Goal: Information Seeking & Learning: Find specific fact

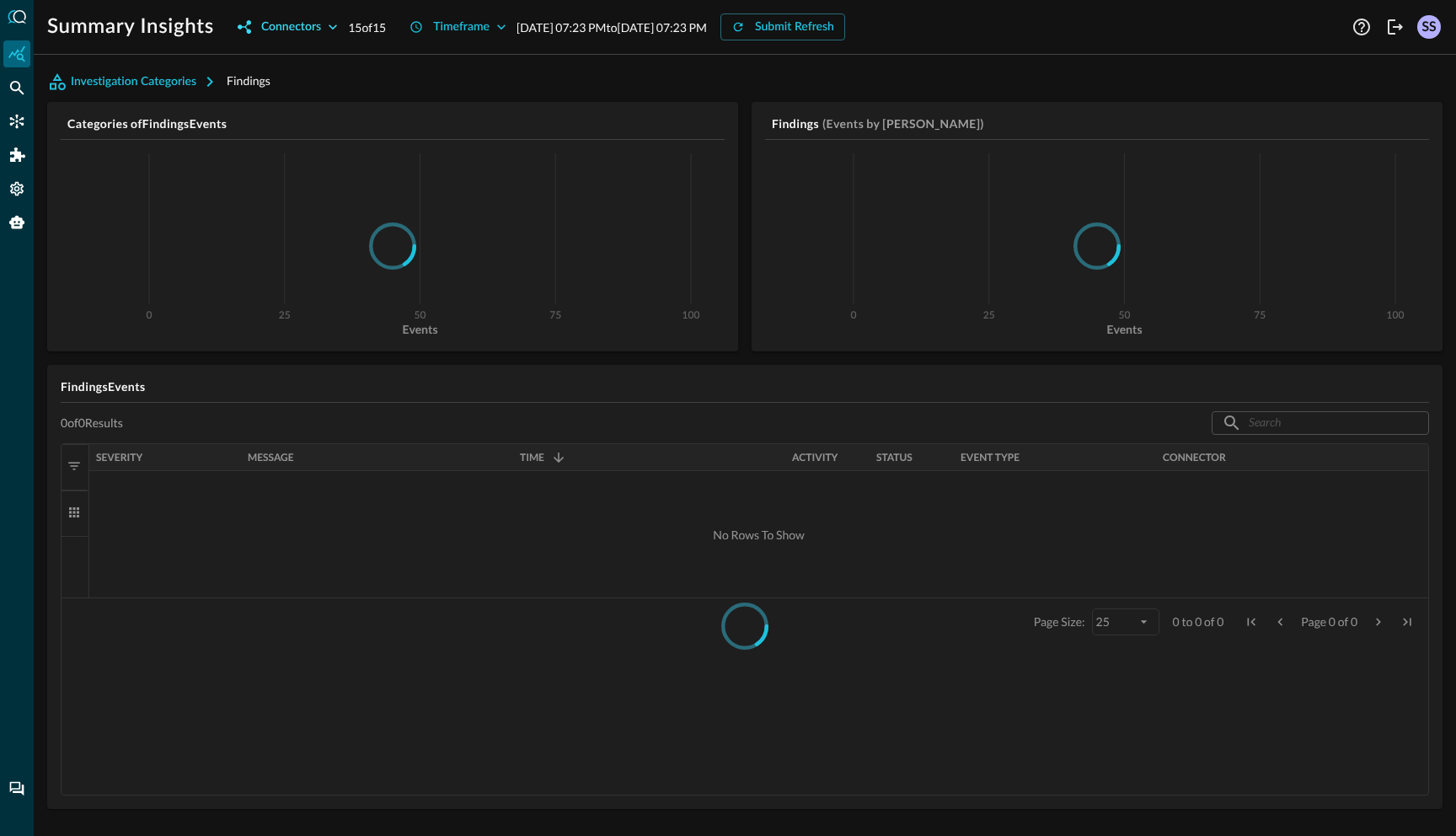
click at [302, 27] on div "Connectors" at bounding box center [291, 27] width 60 height 21
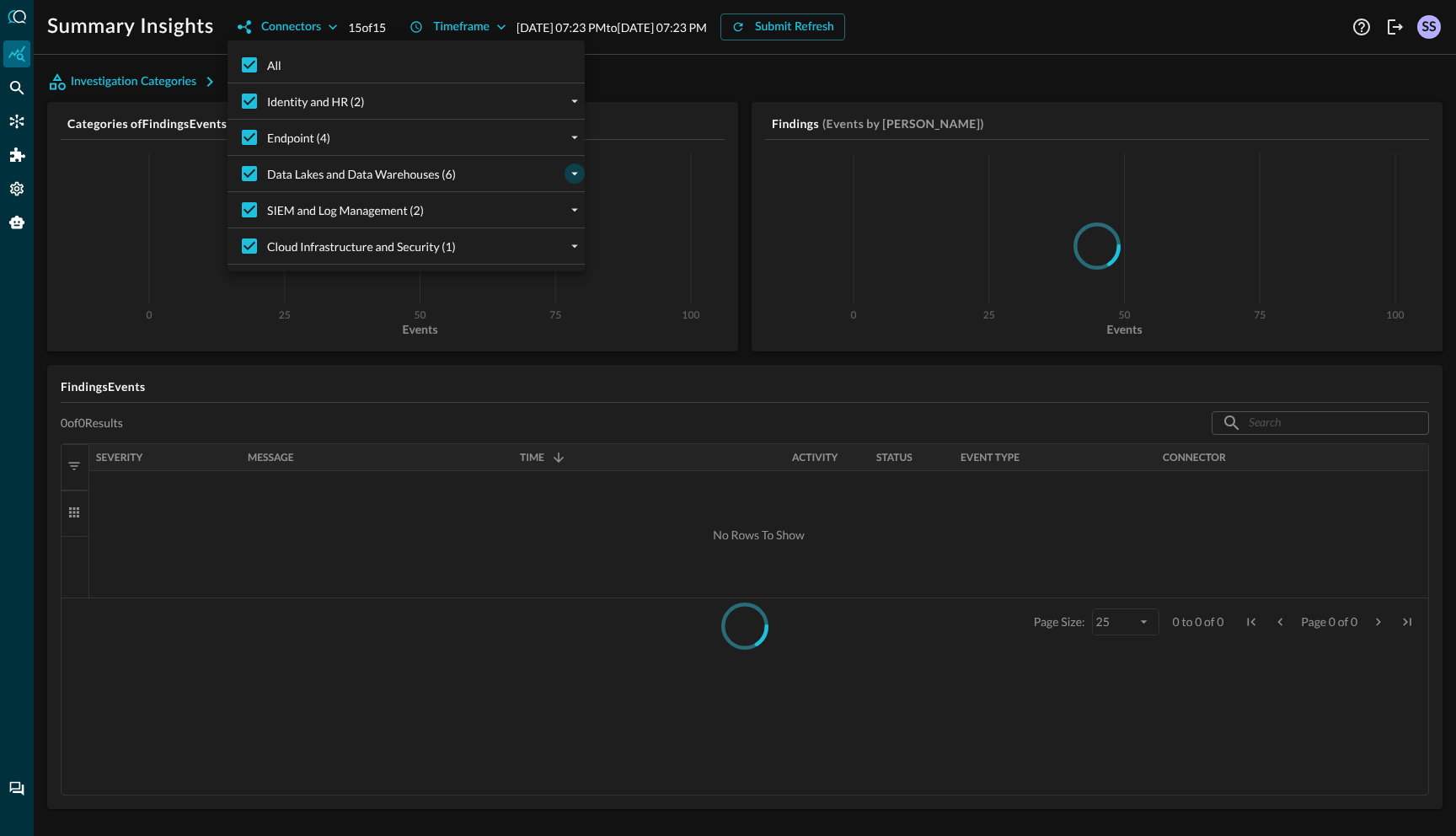
click at [569, 177] on icon "expand" at bounding box center [574, 173] width 15 height 15
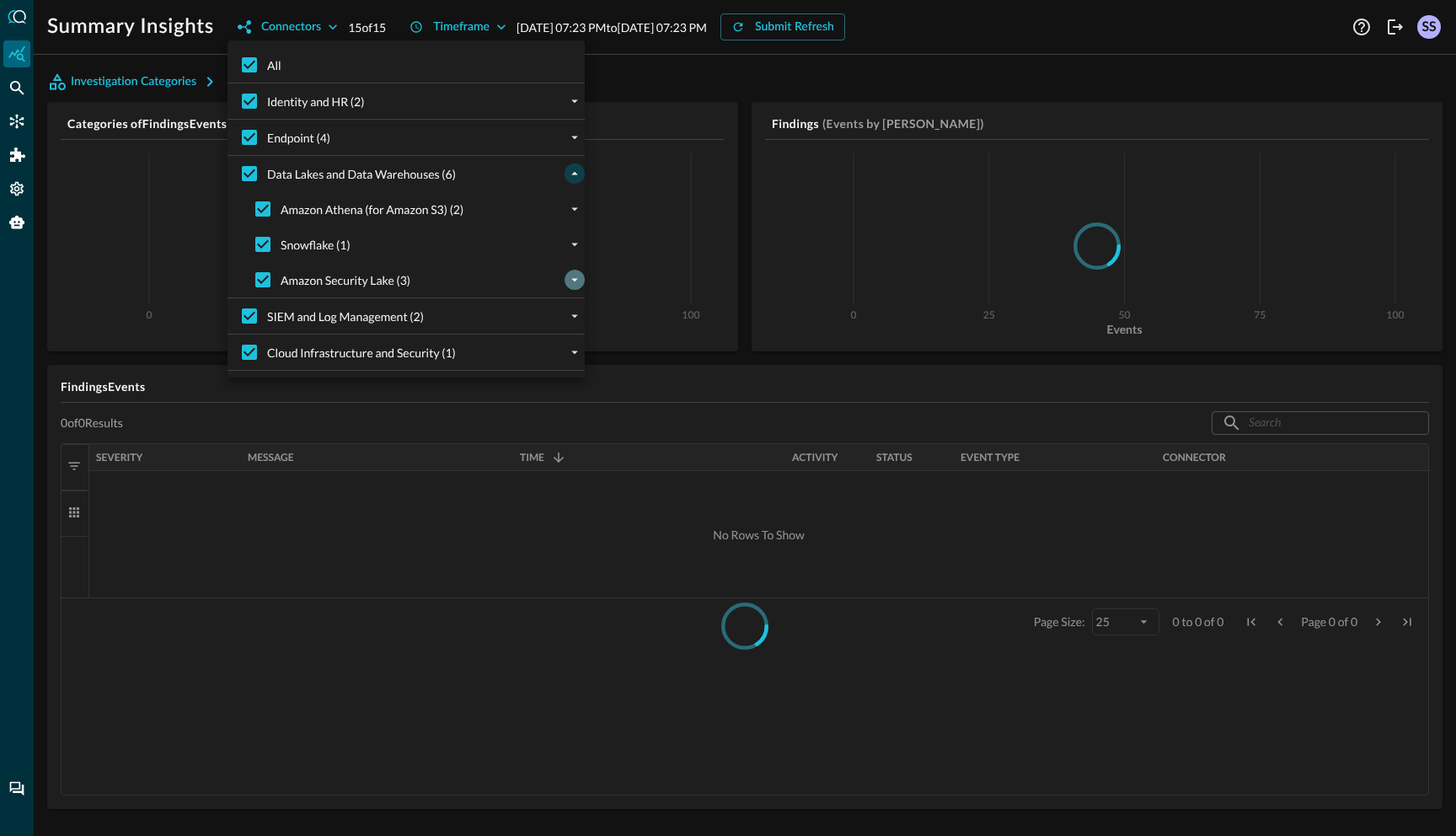
click at [569, 283] on icon "expand" at bounding box center [574, 279] width 15 height 15
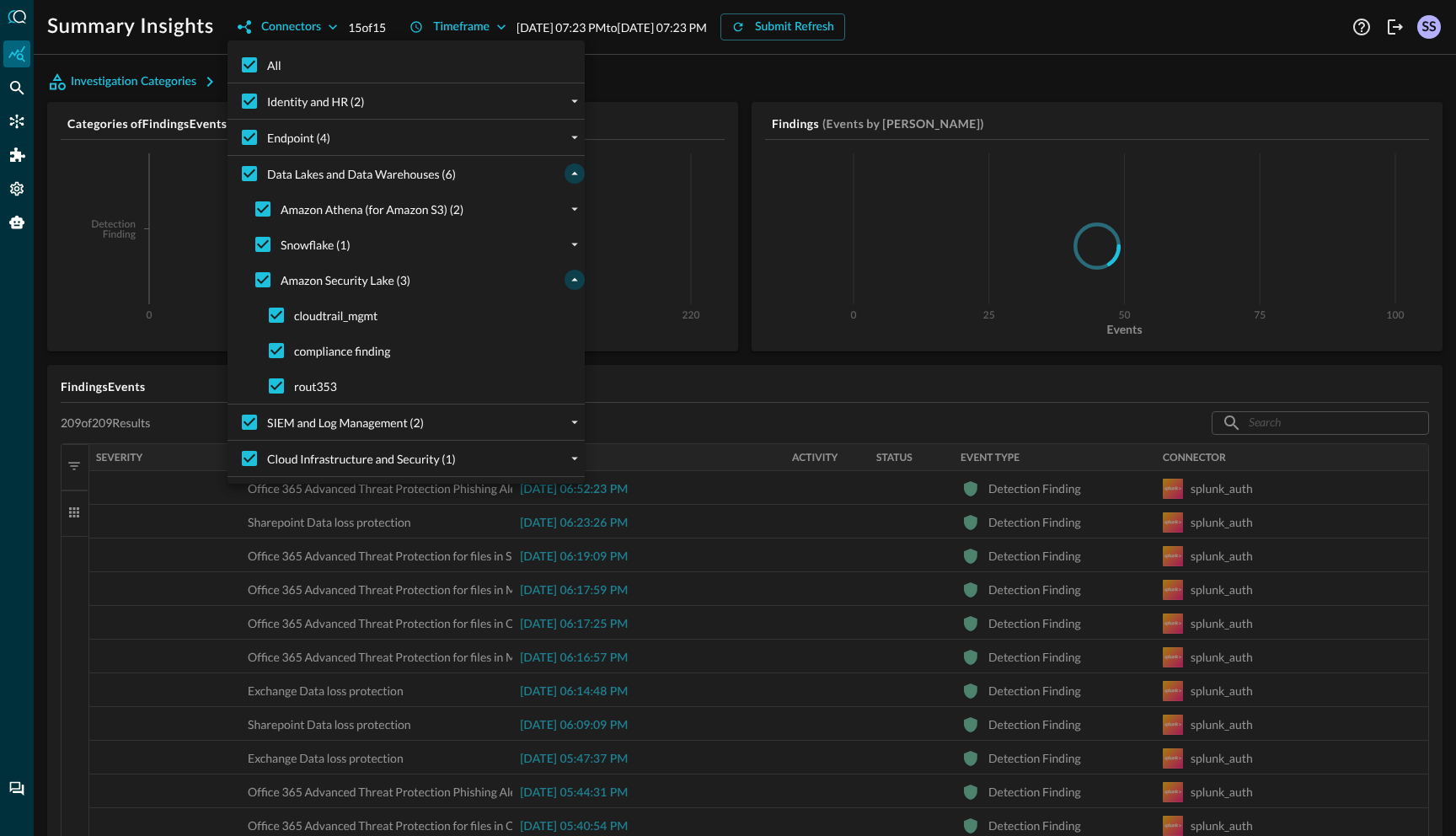
click at [701, 75] on div at bounding box center [728, 418] width 1456 height 836
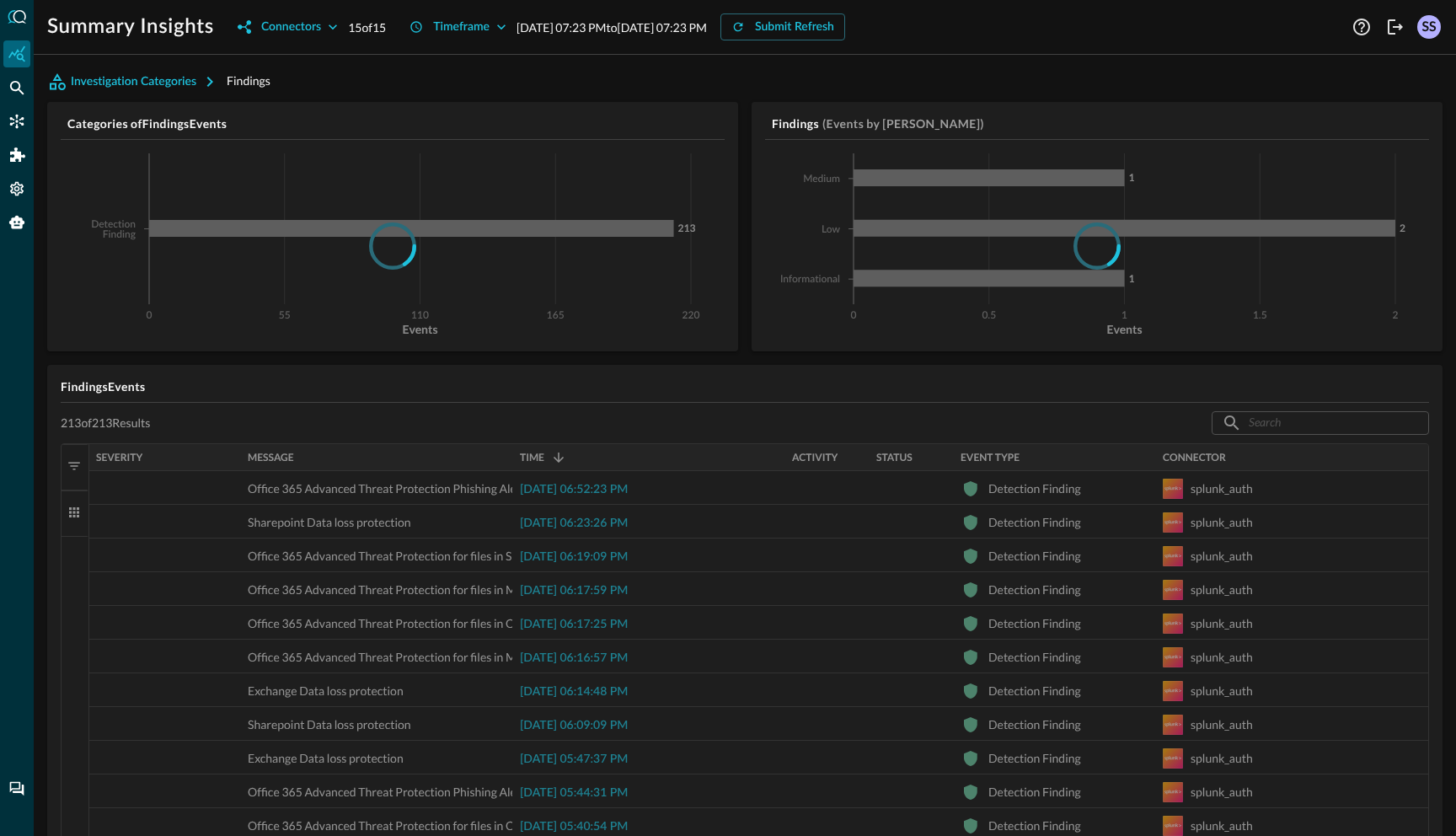
click at [17, 83] on icon "Federated Search" at bounding box center [17, 88] width 14 height 14
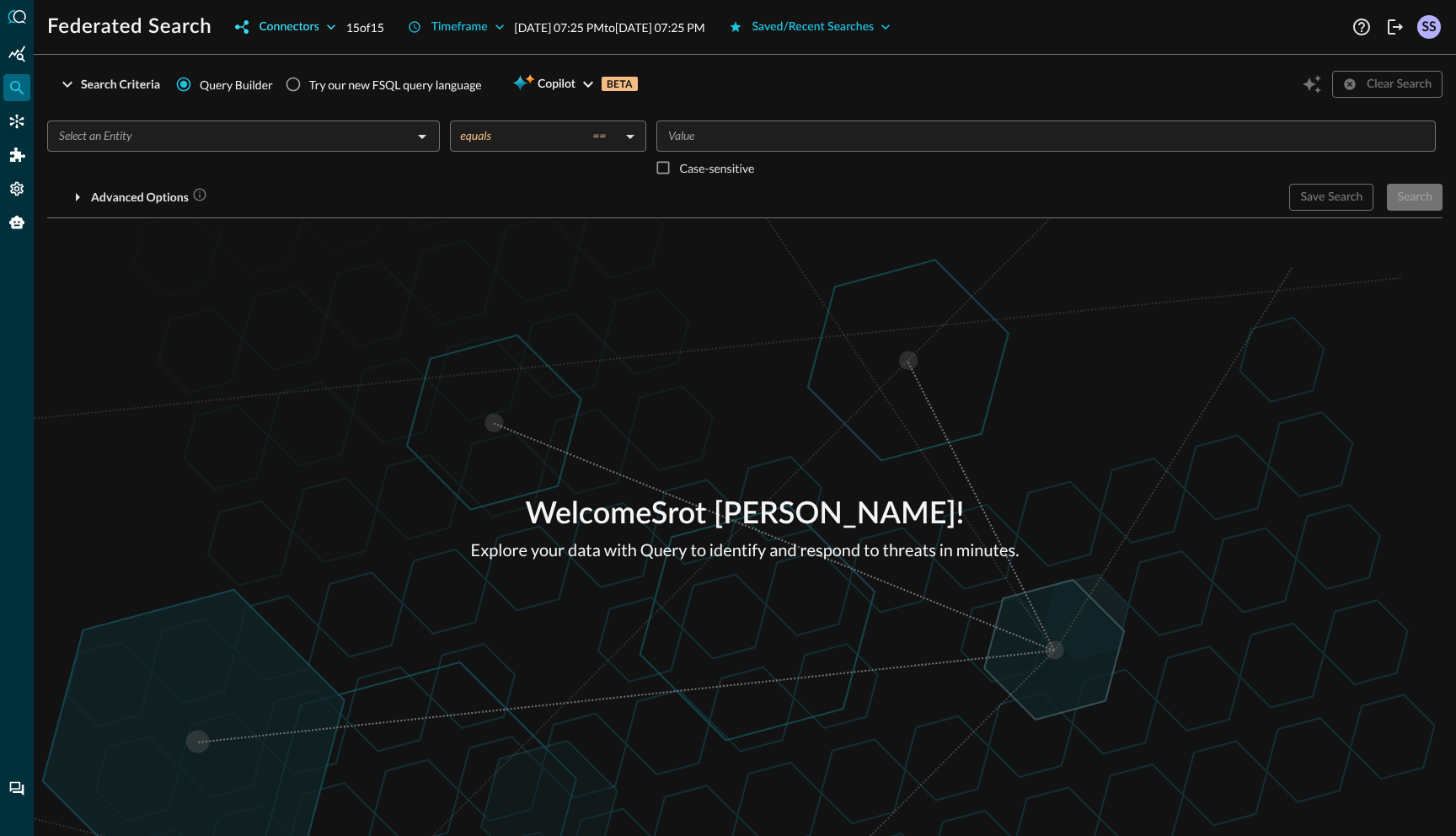
click at [297, 31] on div "Connectors" at bounding box center [289, 27] width 60 height 21
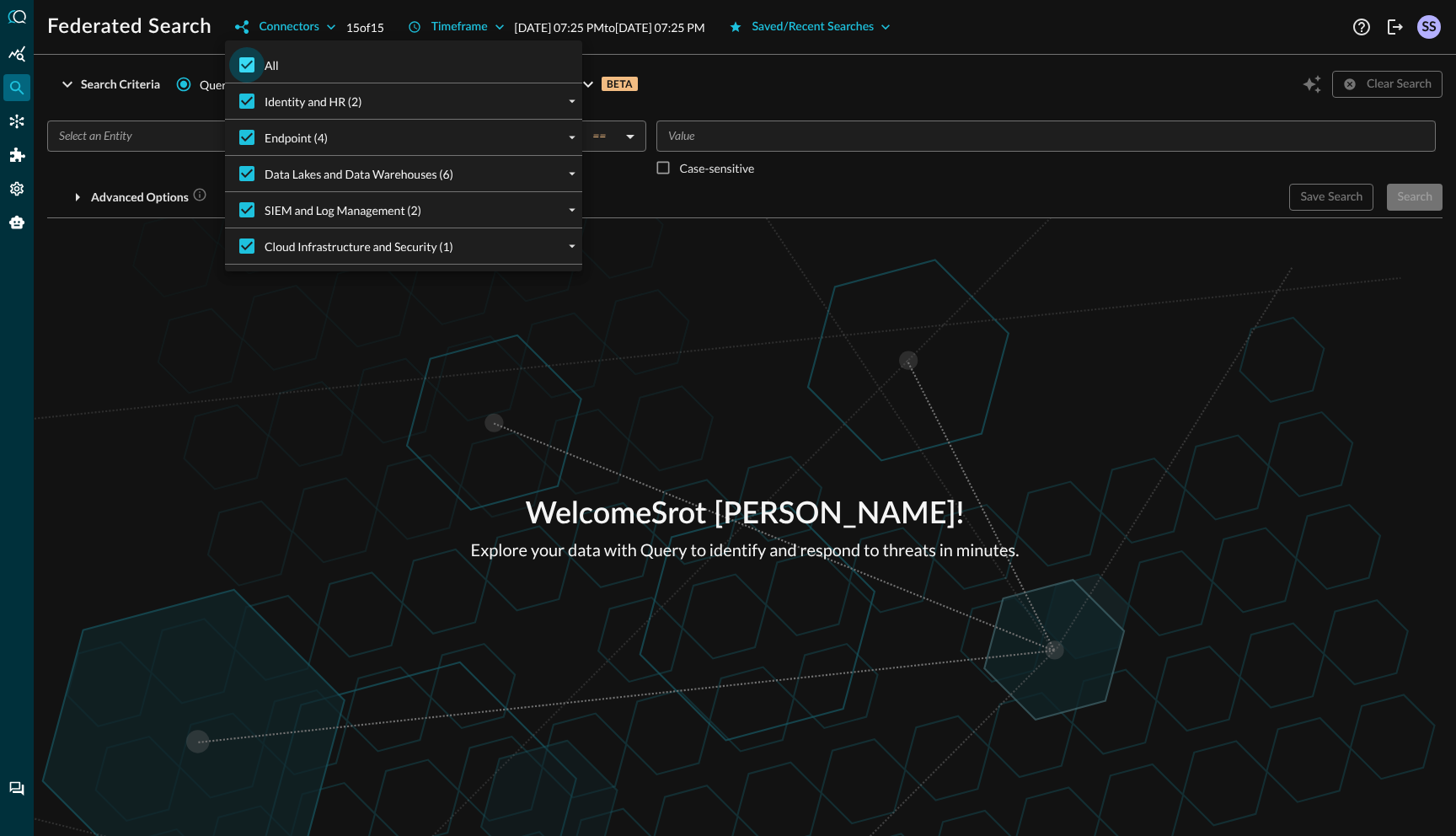
click at [253, 59] on input "All" at bounding box center [247, 64] width 35 height 35
checkbox input "false"
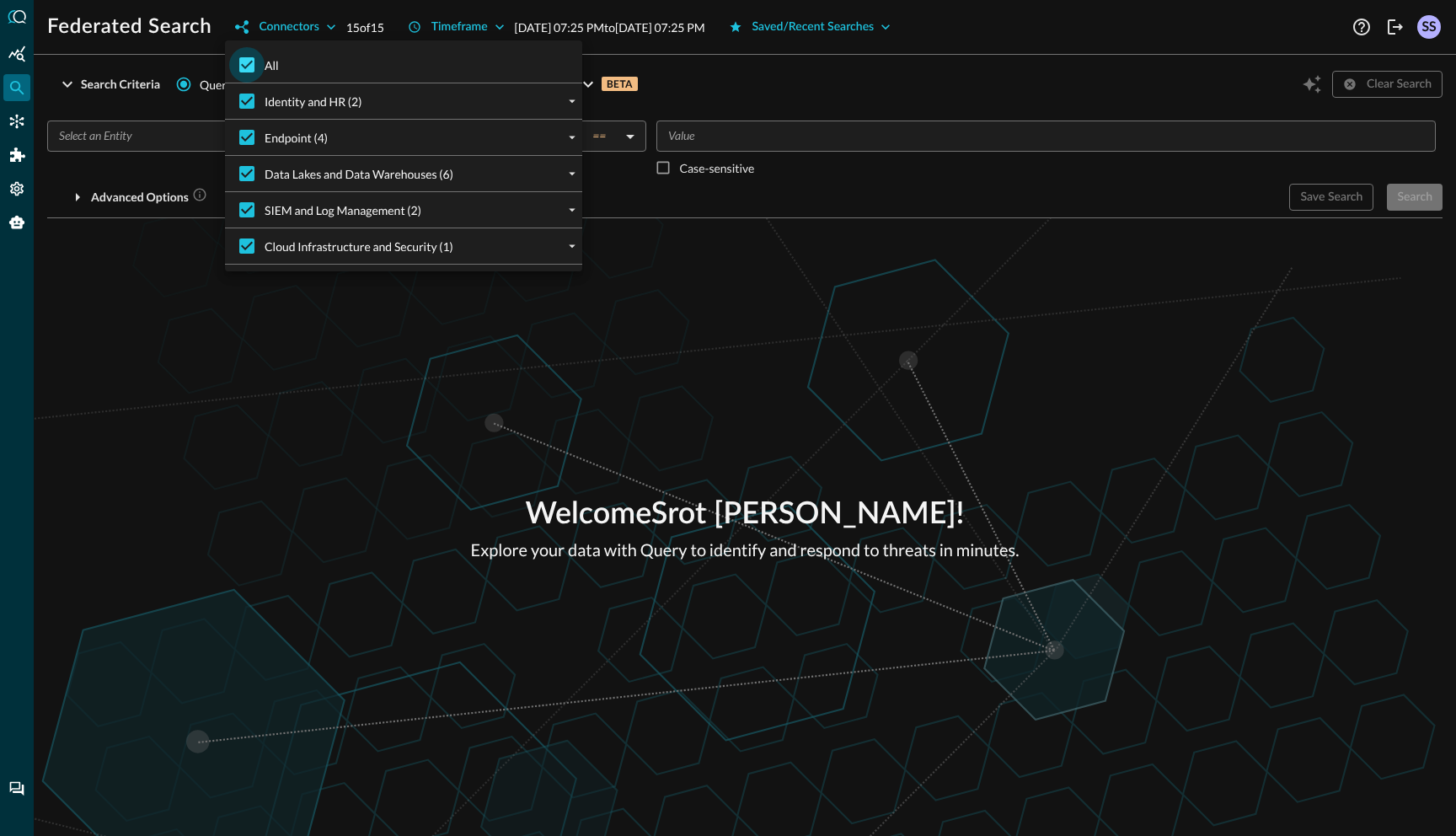
checkbox input "false"
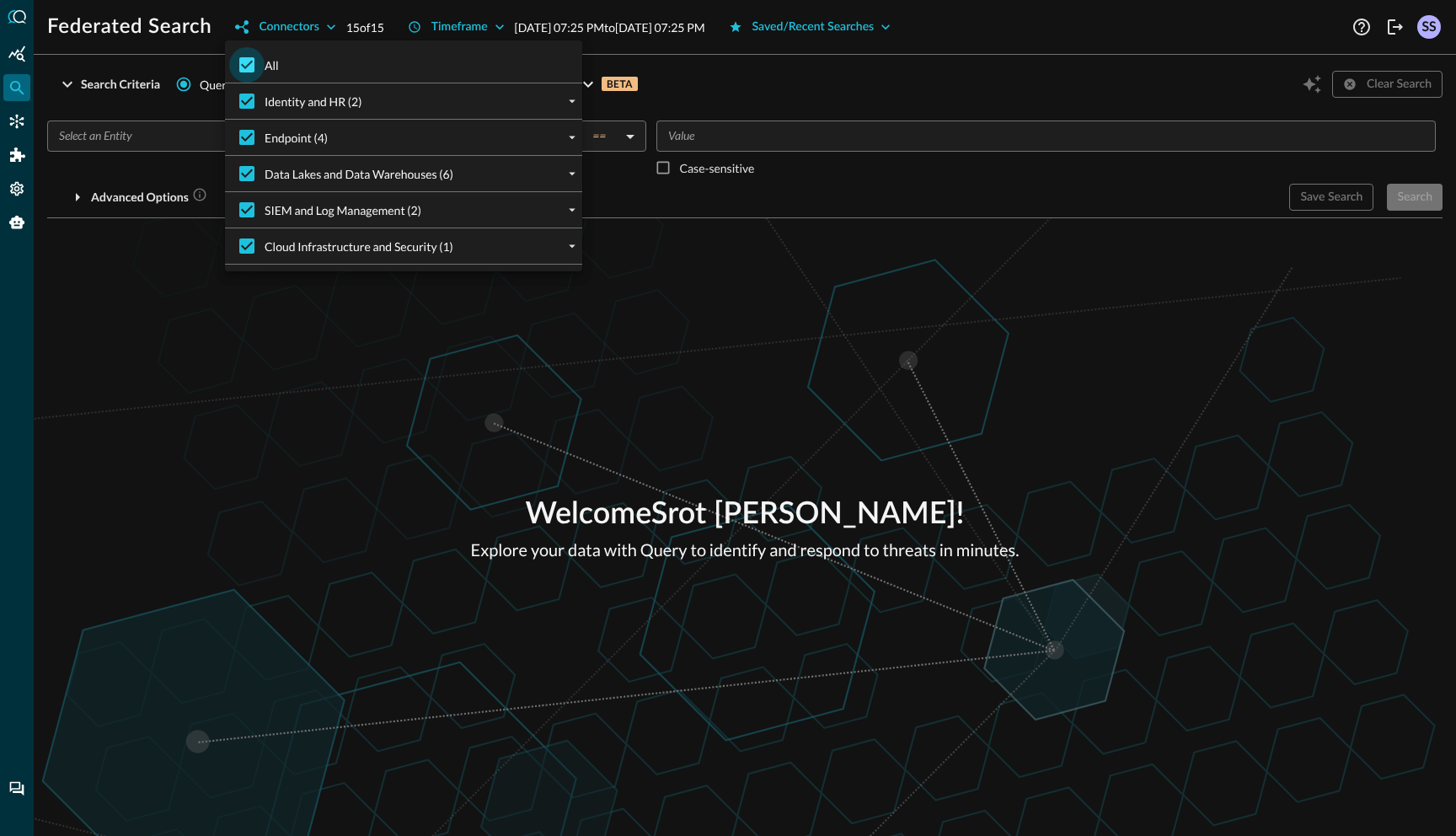
checkbox input "false"
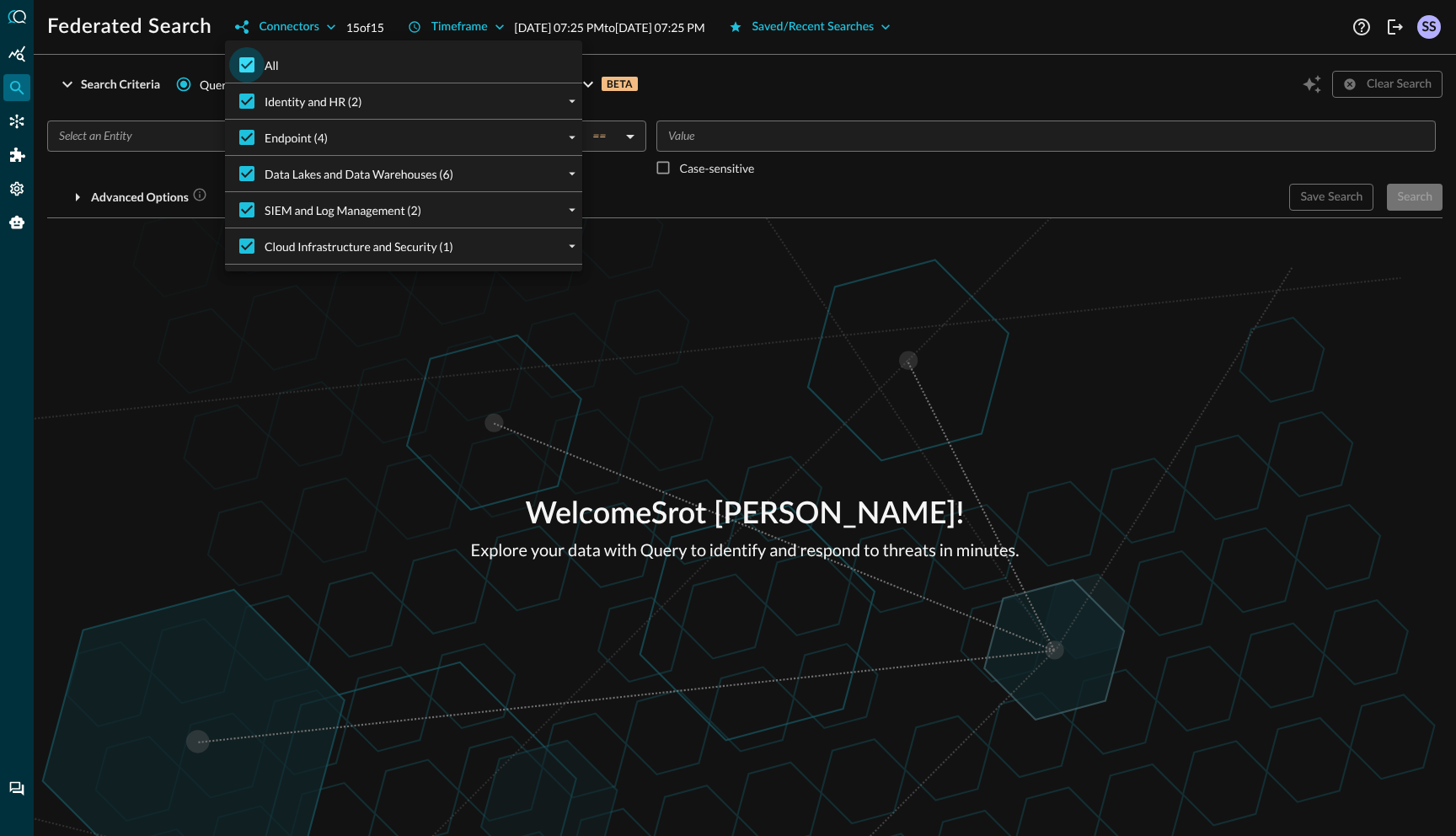
checkbox input "false"
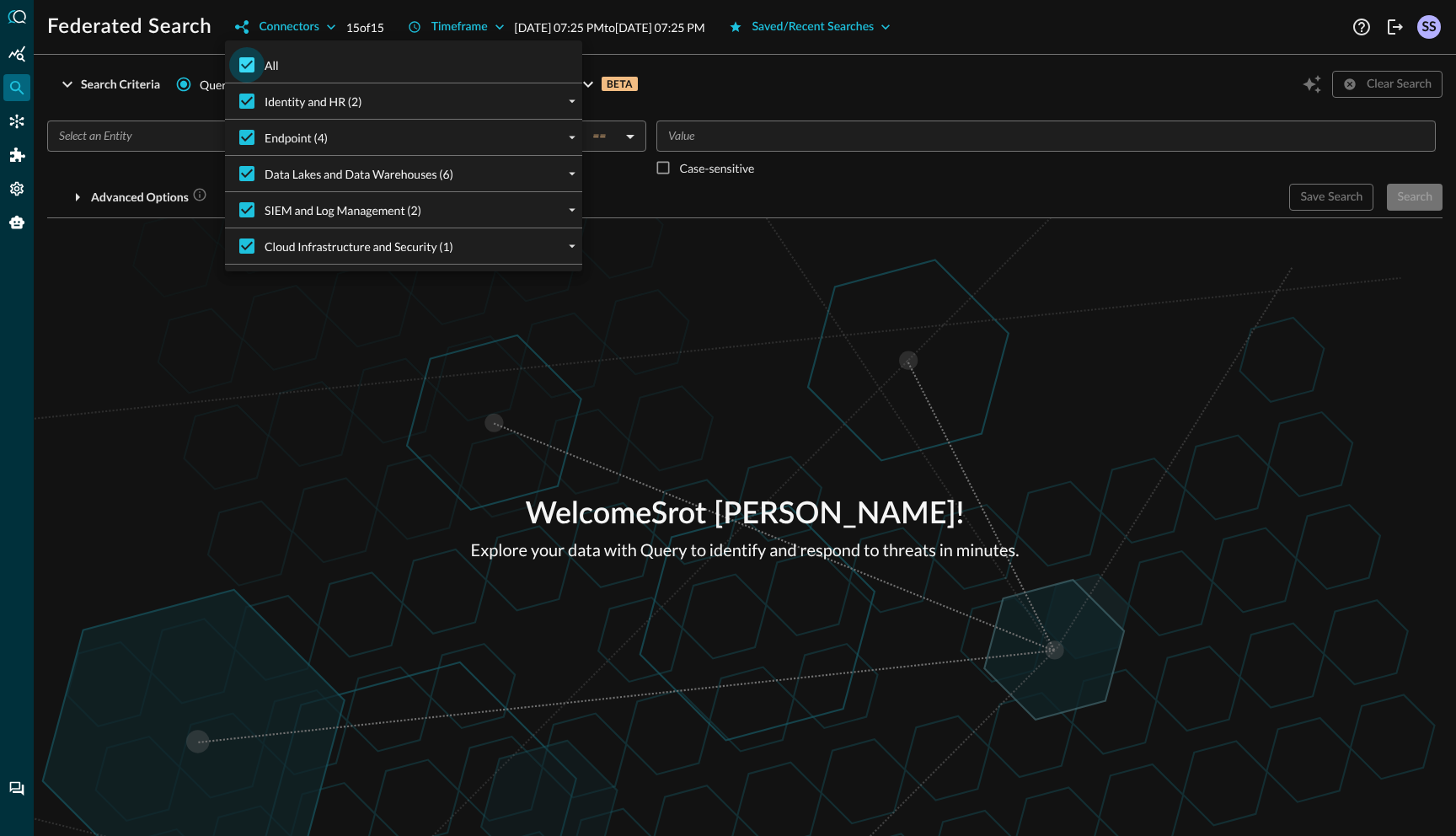
checkbox input "false"
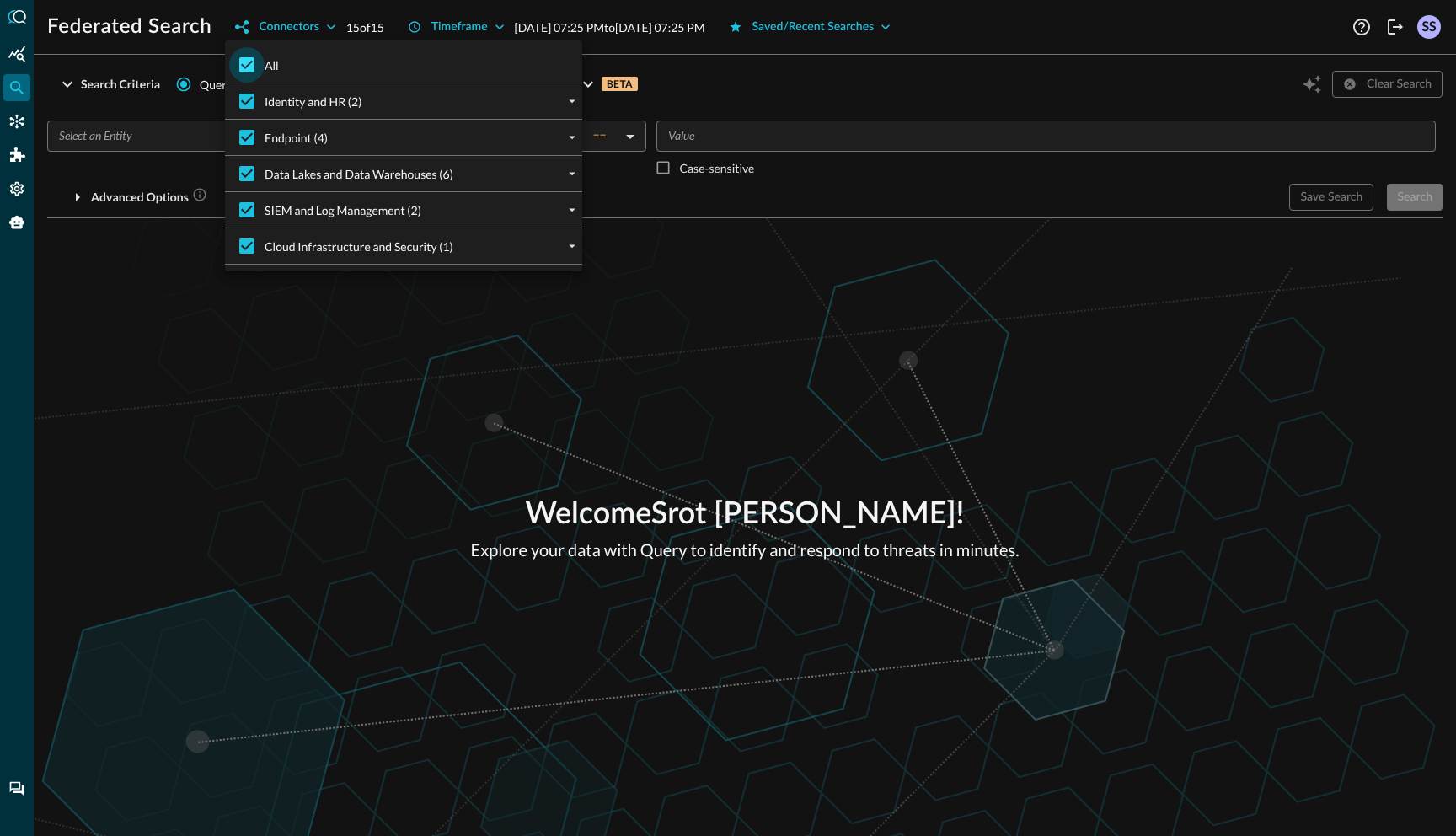
checkbox input "false"
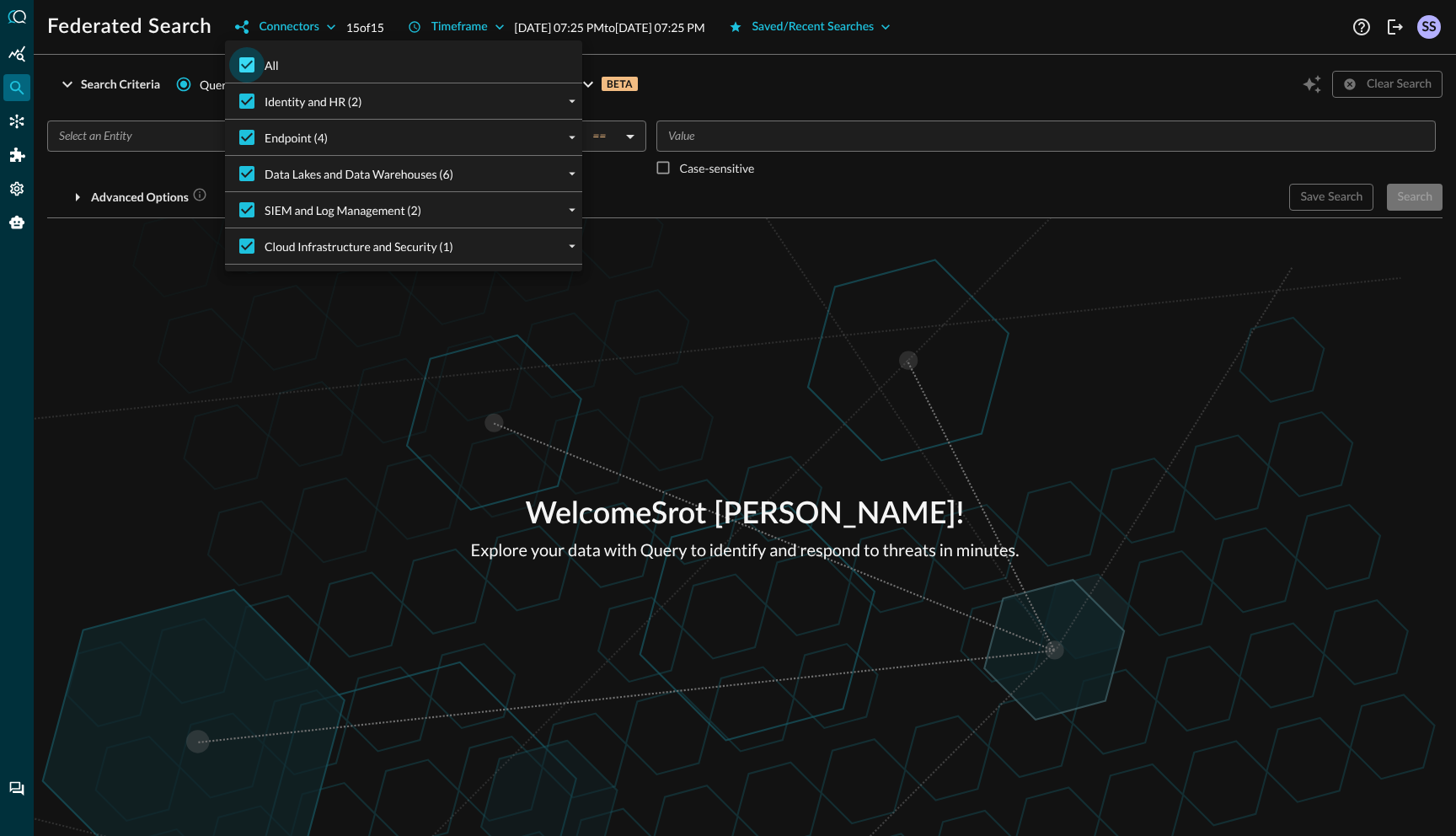
checkbox input "false"
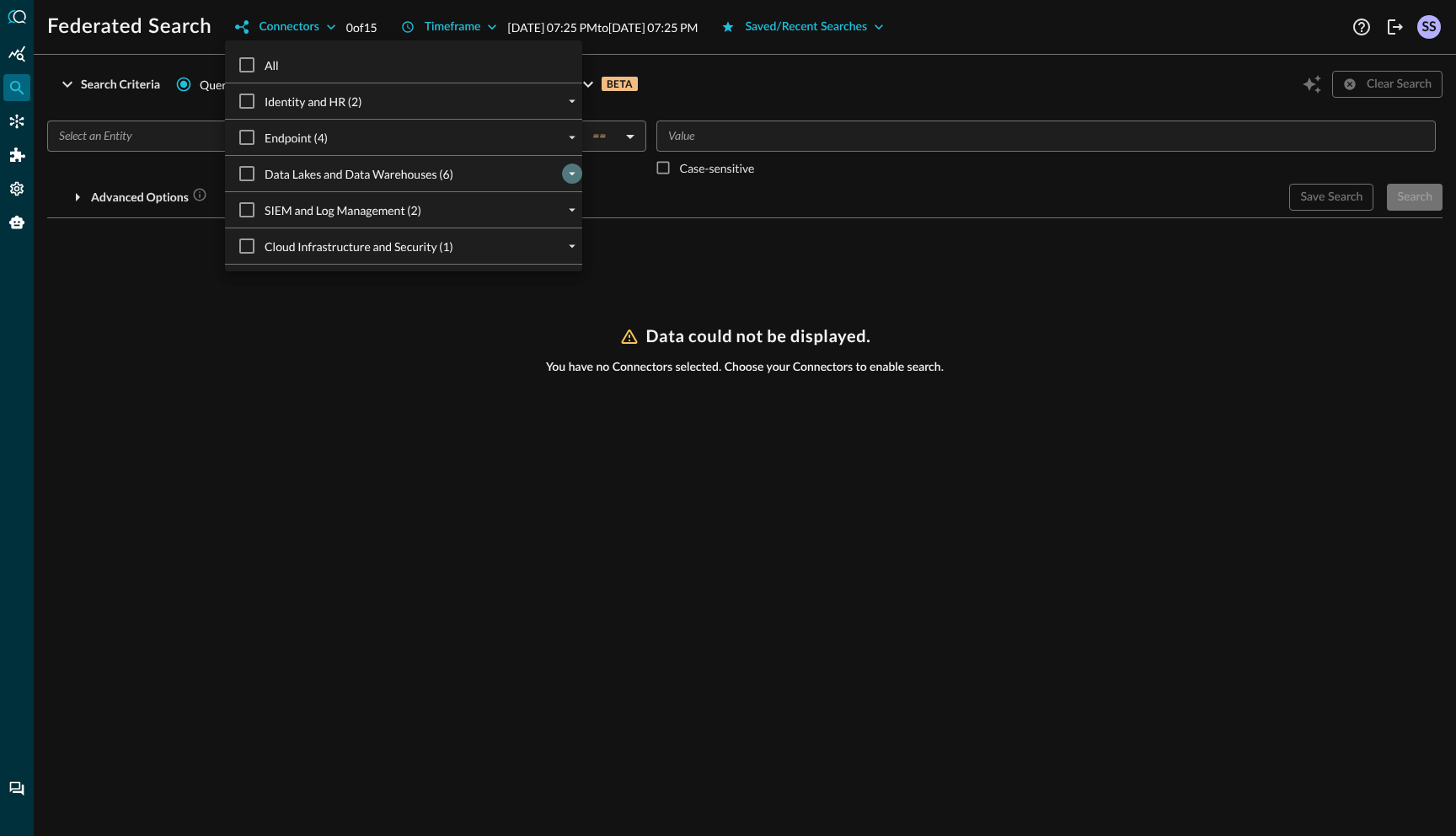
click at [574, 172] on icon "expand" at bounding box center [572, 173] width 15 height 15
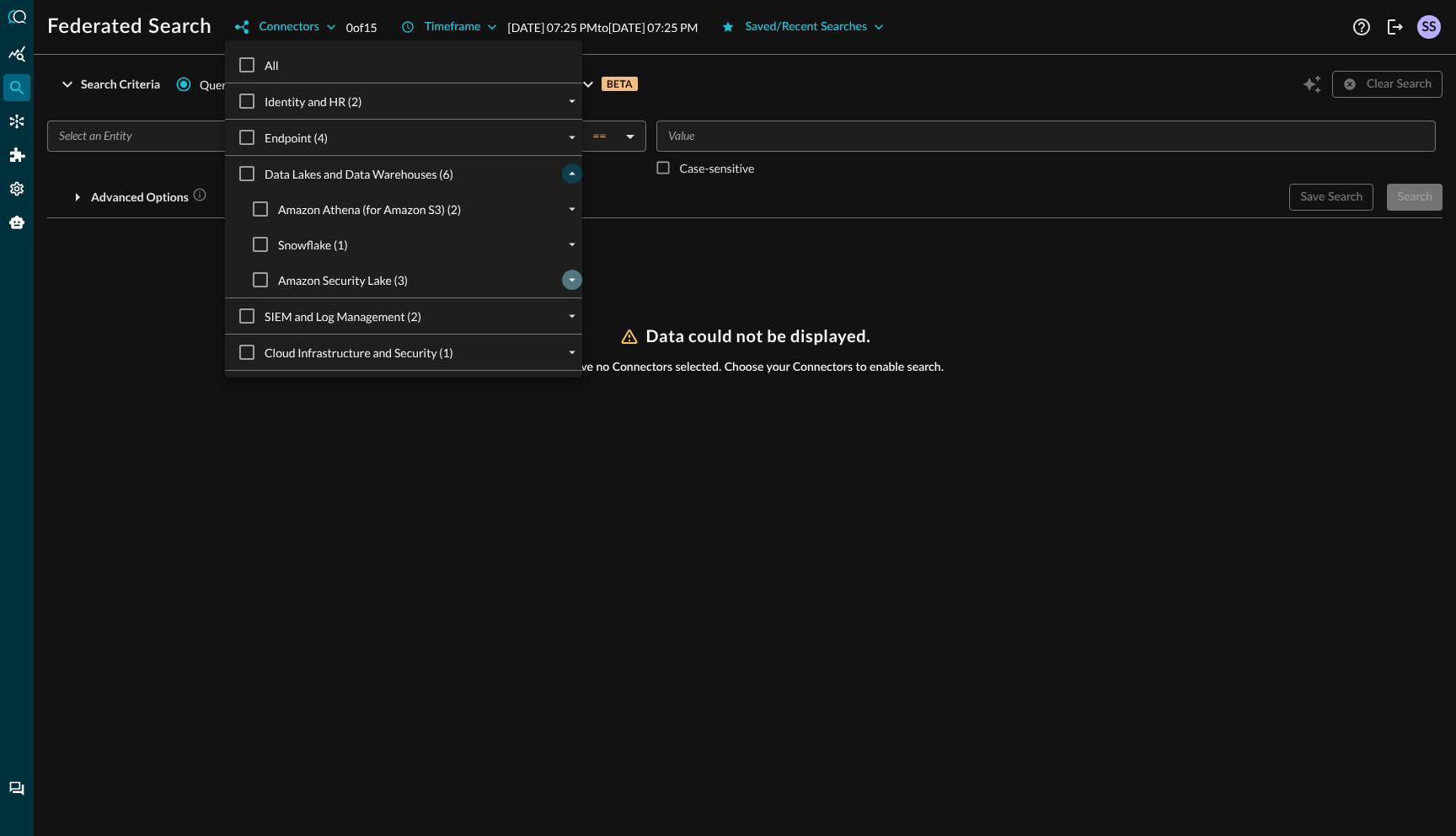
click at [579, 282] on icon "expand" at bounding box center [572, 279] width 15 height 15
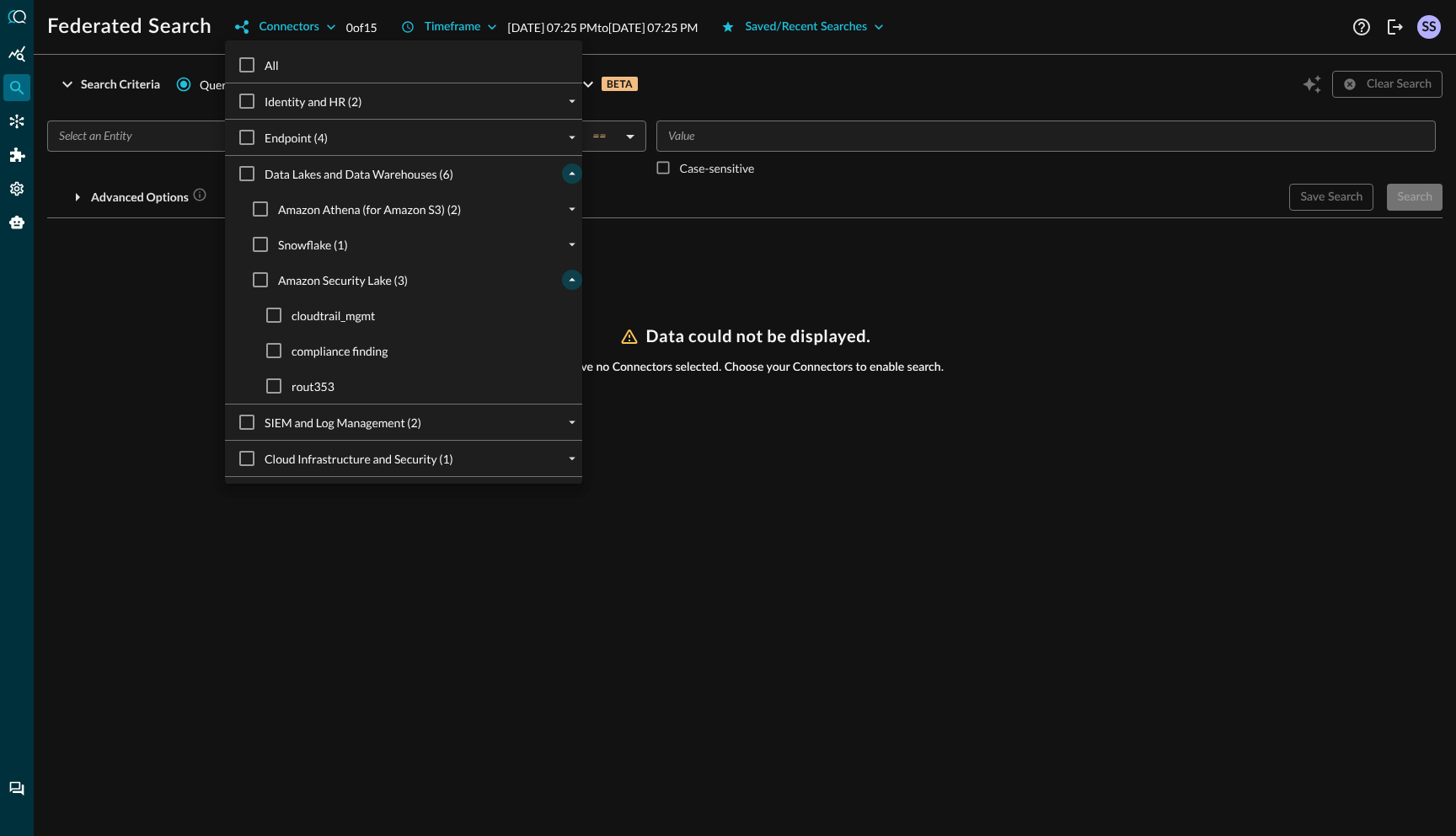
click at [309, 313] on span "cloudtrail_mgmt" at bounding box center [333, 316] width 84 height 18
click at [291, 313] on input "cloudtrail_mgmt" at bounding box center [274, 315] width 35 height 35
checkbox input "true"
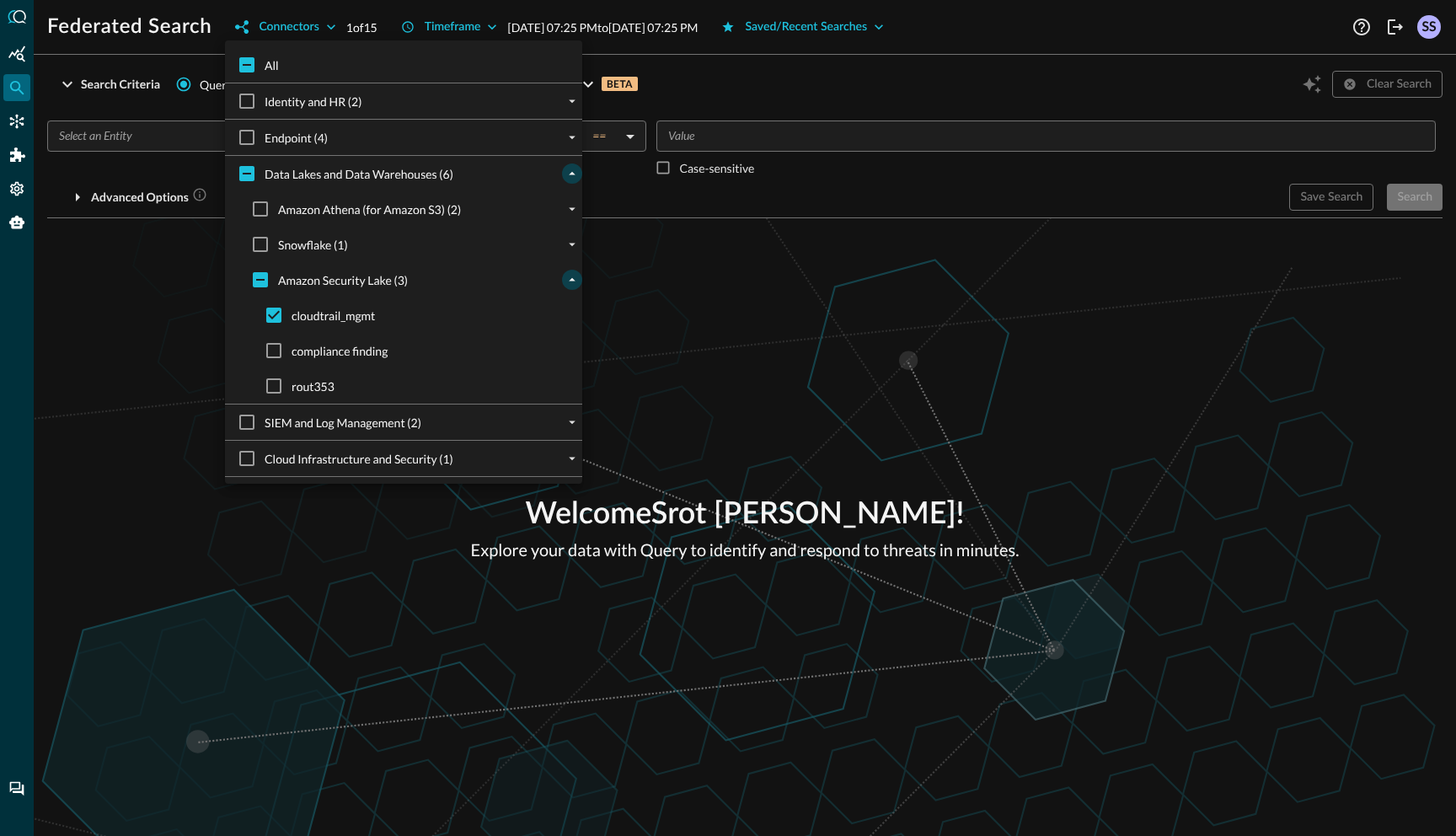
click at [714, 268] on div at bounding box center [728, 418] width 1456 height 836
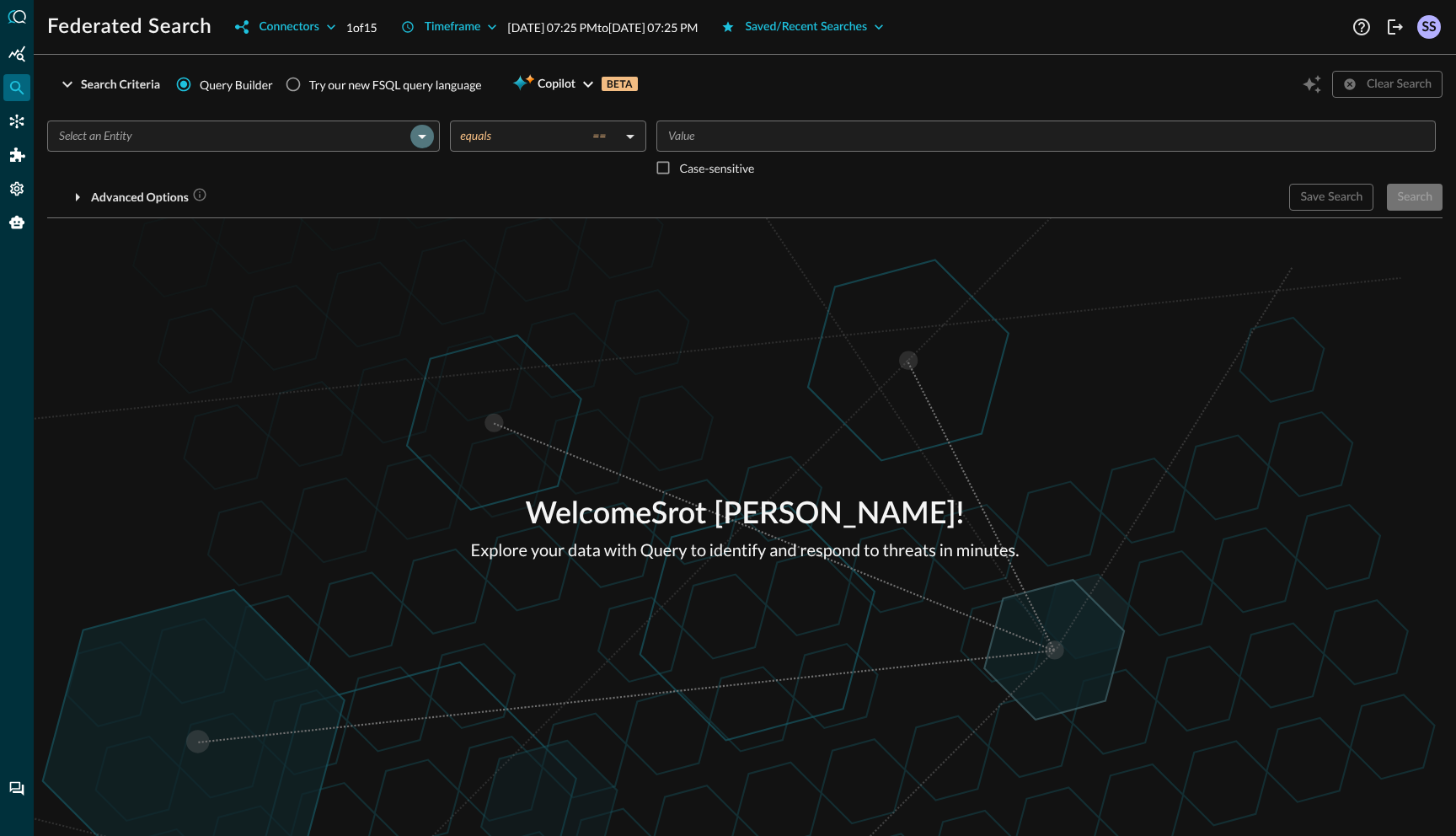
click at [432, 134] on icon "Open" at bounding box center [422, 136] width 20 height 20
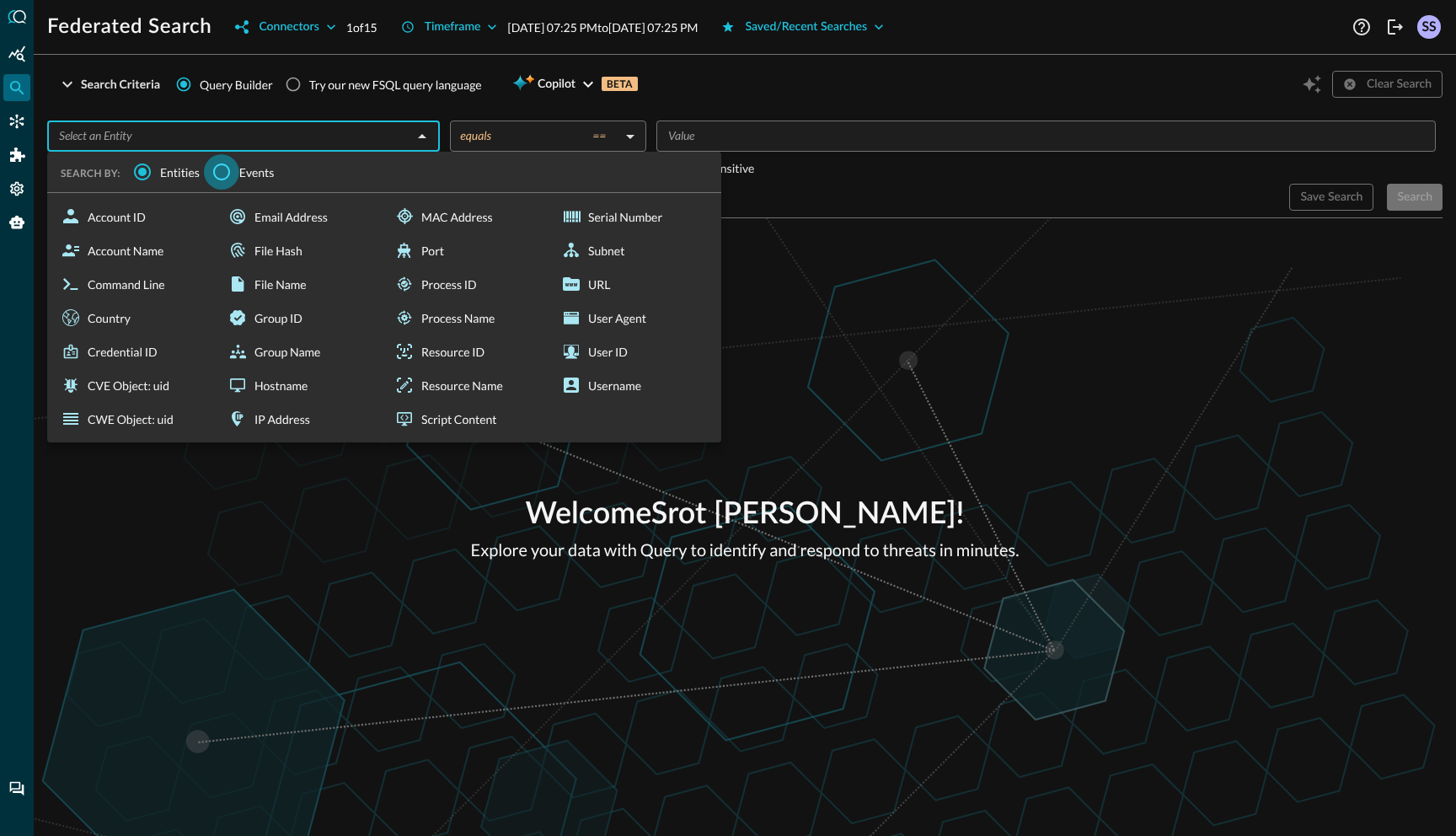
click at [234, 177] on input "Events" at bounding box center [221, 172] width 35 height 35
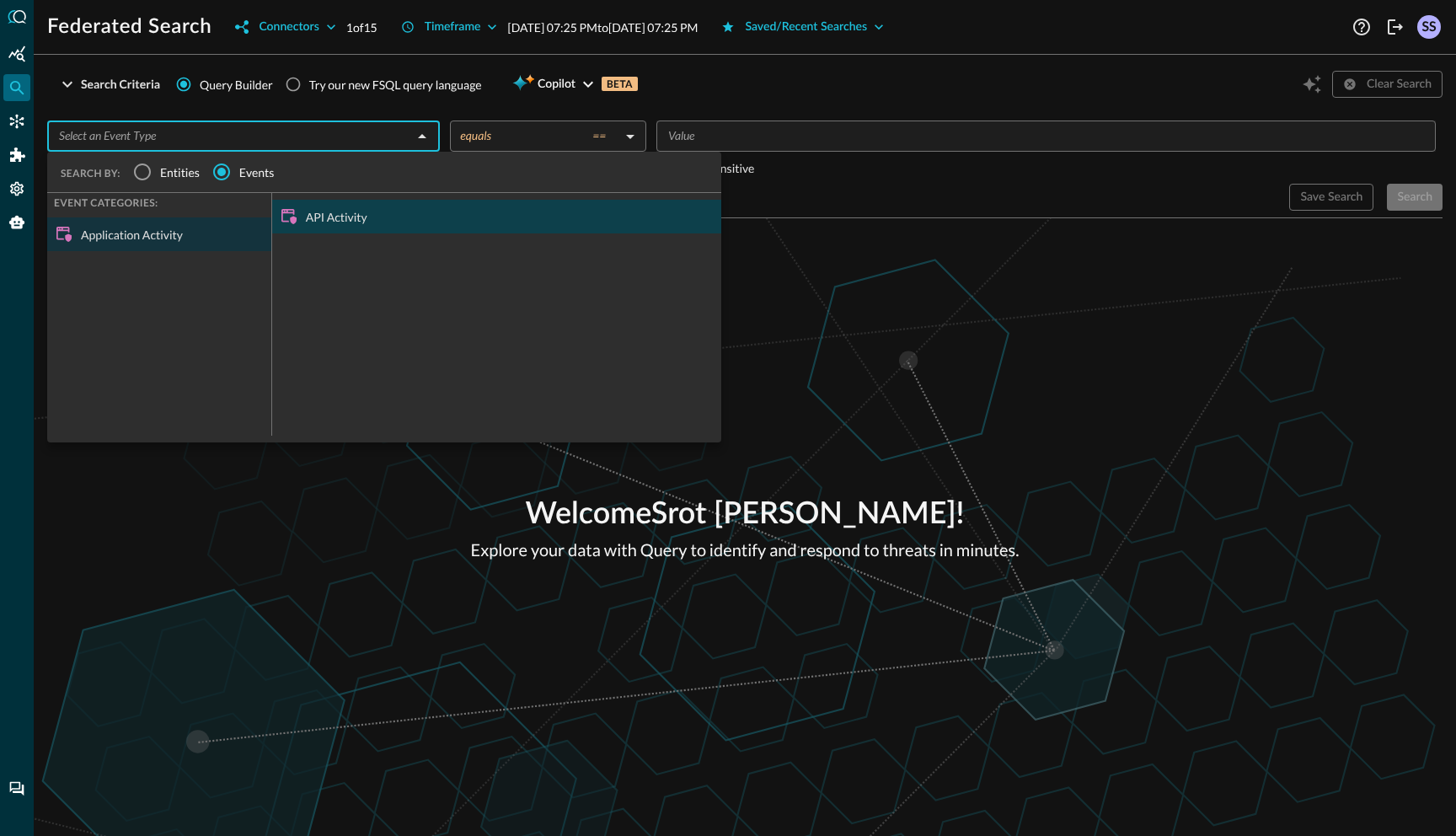
click at [314, 219] on div "API Activity" at bounding box center [496, 216] width 449 height 34
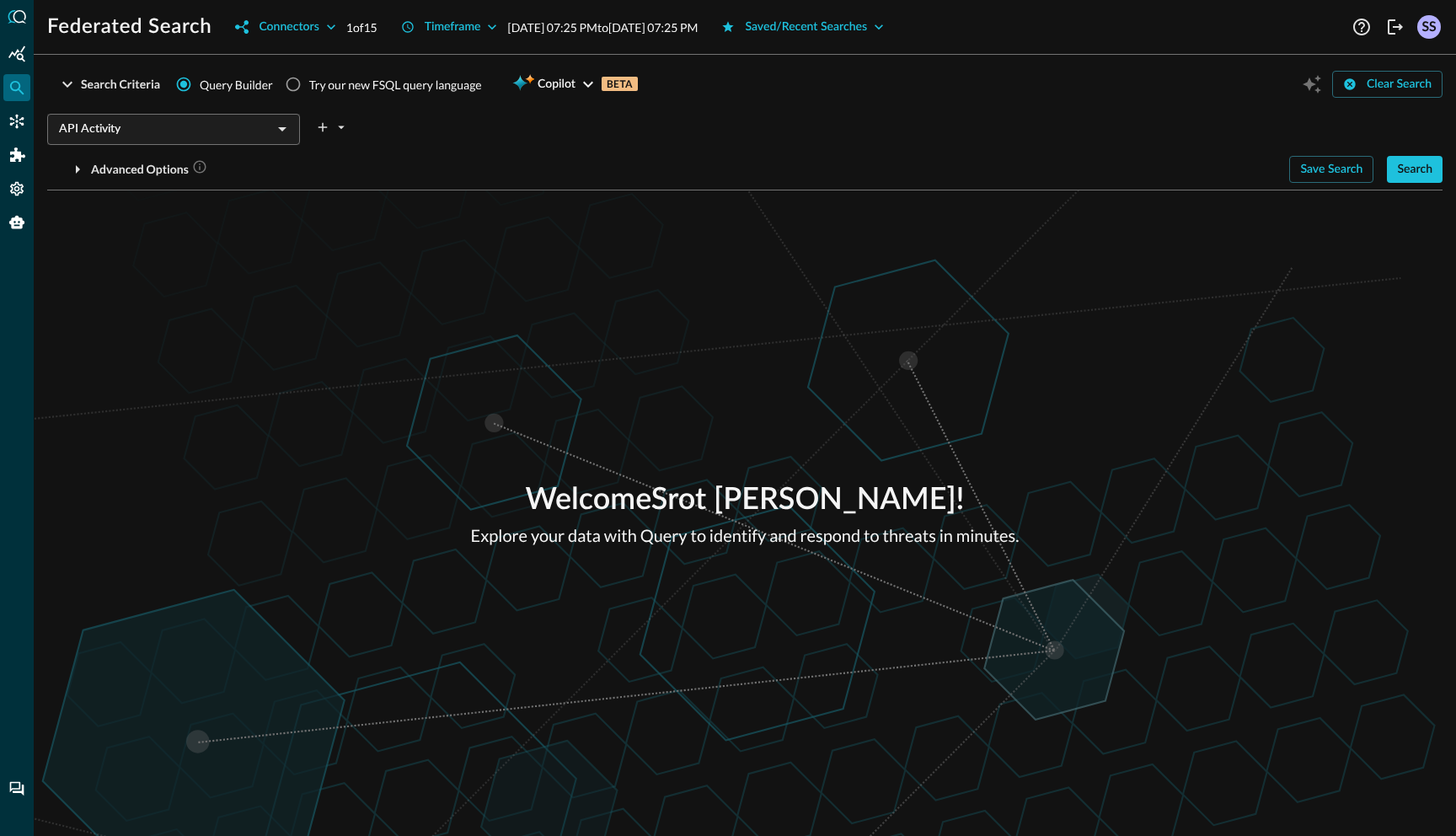
click at [707, 285] on div "Welcome Srot [PERSON_NAME] ! Explore your data with Query to identify and respo…" at bounding box center [745, 514] width 1422 height 646
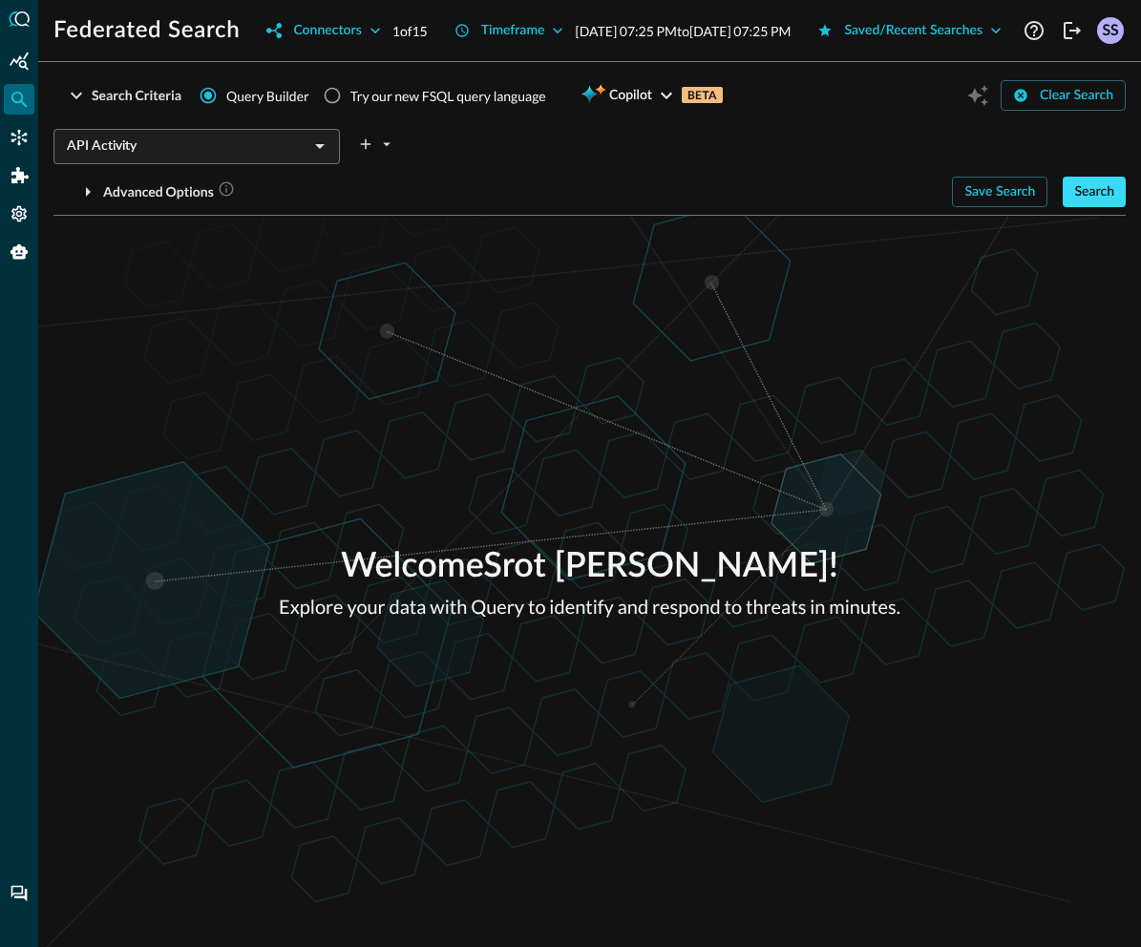
click at [1099, 204] on div "Search" at bounding box center [1094, 192] width 40 height 24
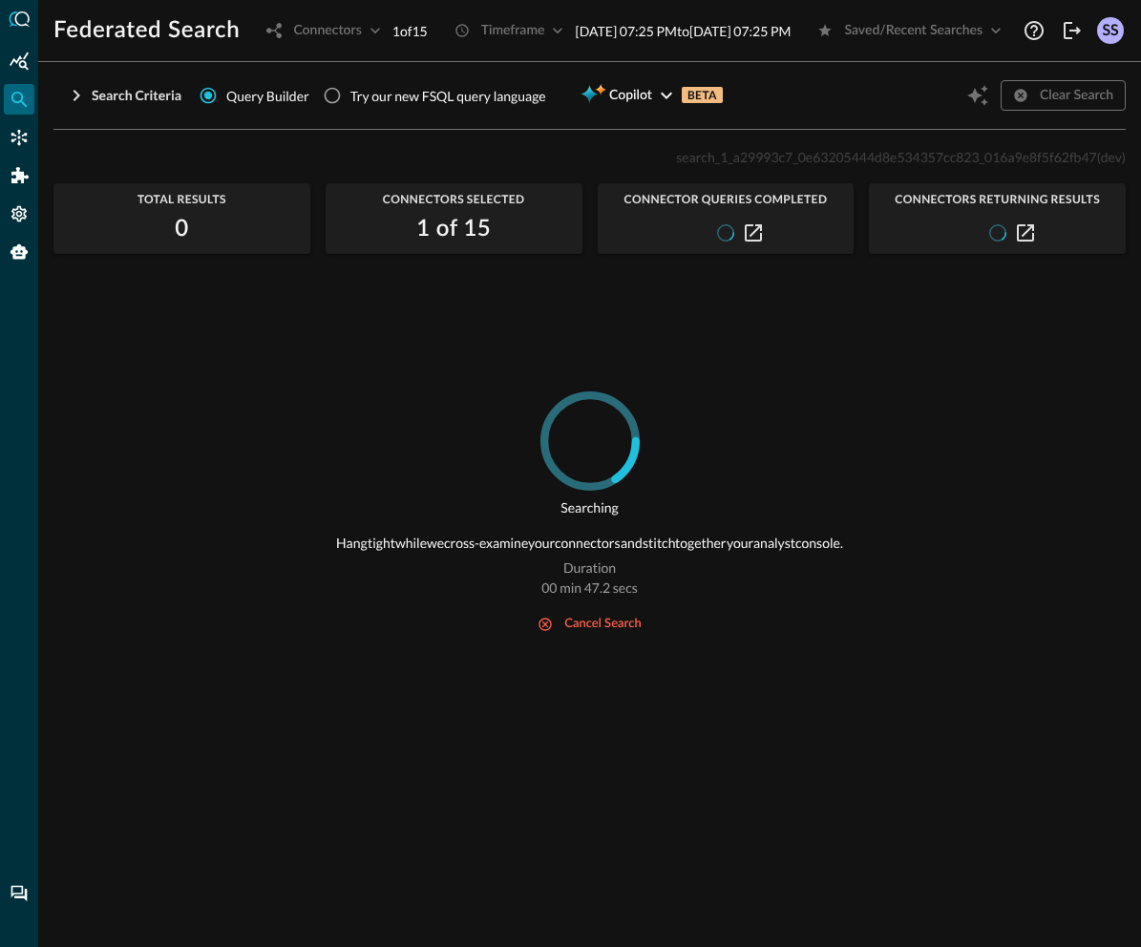
click at [803, 167] on p "search_1_a29993c7_0e63205444d8e534357cc823_016a9e8f5f62fb47 (dev)" at bounding box center [901, 157] width 450 height 20
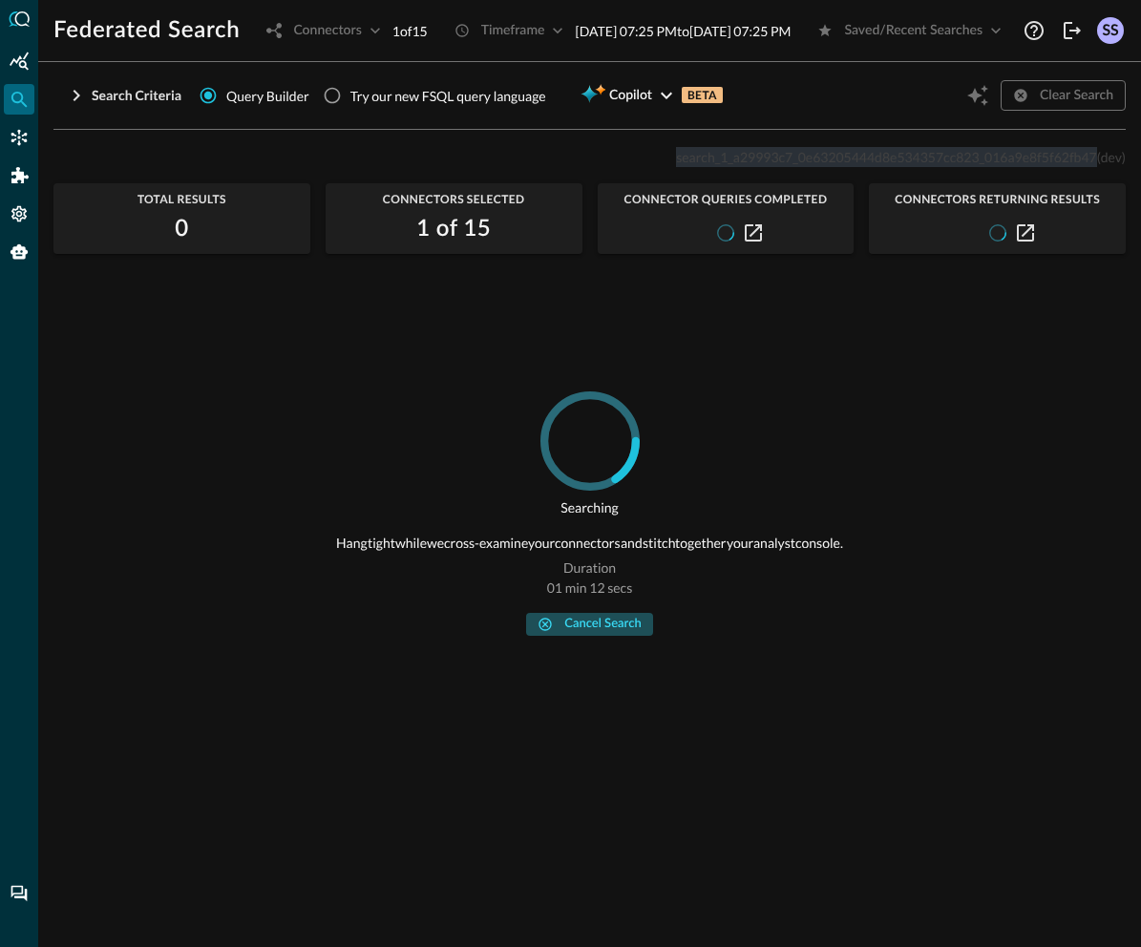
click at [620, 636] on div "cancel search" at bounding box center [602, 625] width 76 height 22
